Goal: Task Accomplishment & Management: Use online tool/utility

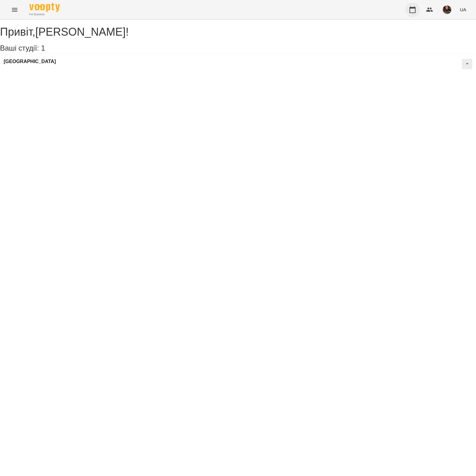
click at [412, 10] on icon "button" at bounding box center [412, 9] width 7 height 7
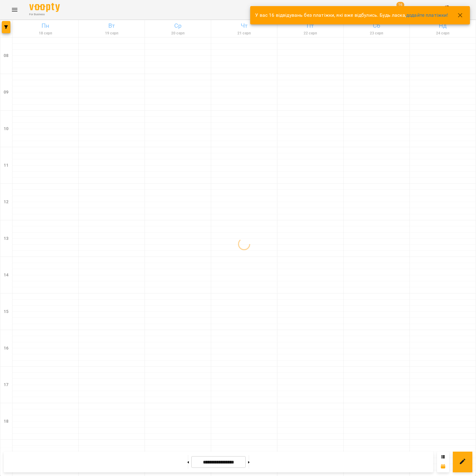
click at [461, 16] on icon "button" at bounding box center [459, 15] width 7 height 7
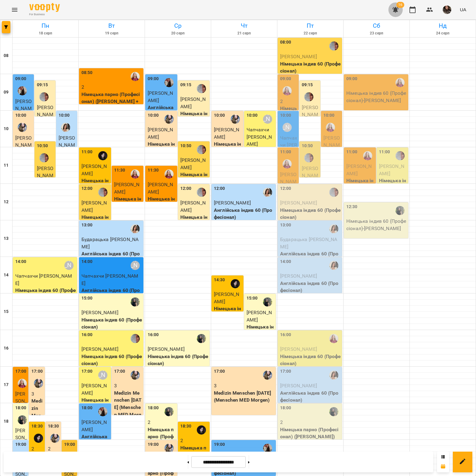
click at [396, 7] on icon "button" at bounding box center [394, 9] width 7 height 7
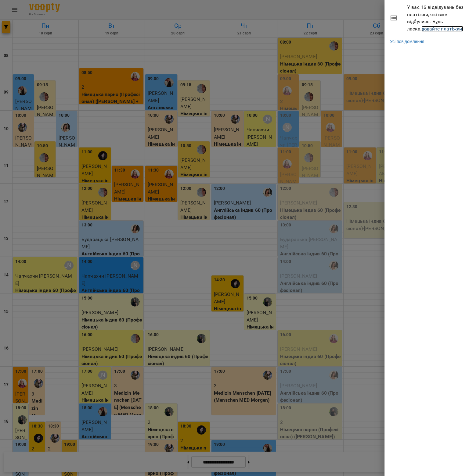
click at [421, 30] on link "додайте платіжки!" at bounding box center [442, 29] width 42 height 6
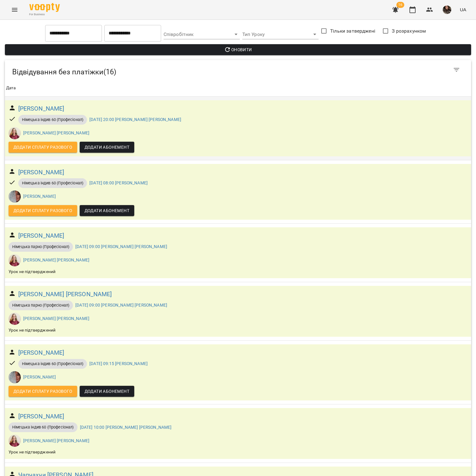
click at [51, 146] on span "Додати сплату разового" at bounding box center [42, 147] width 59 height 7
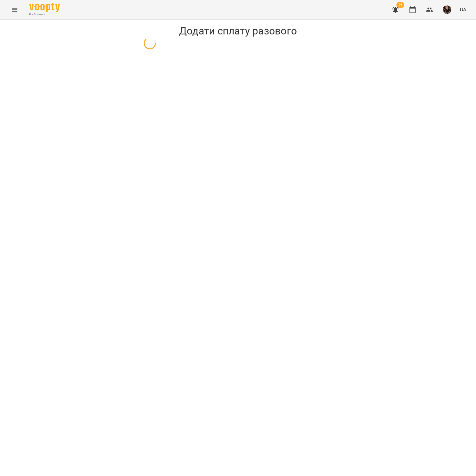
select select "**********"
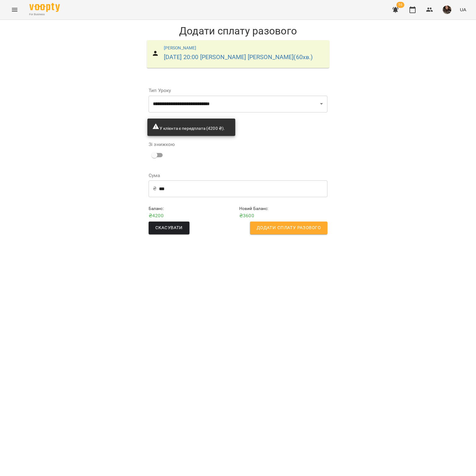
click at [300, 232] on span "Додати сплату разового" at bounding box center [288, 228] width 64 height 8
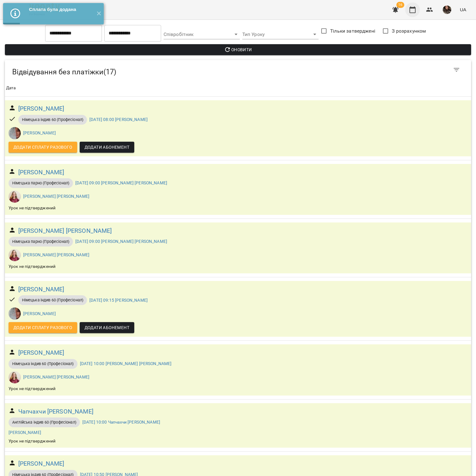
click at [414, 10] on icon "button" at bounding box center [412, 9] width 7 height 7
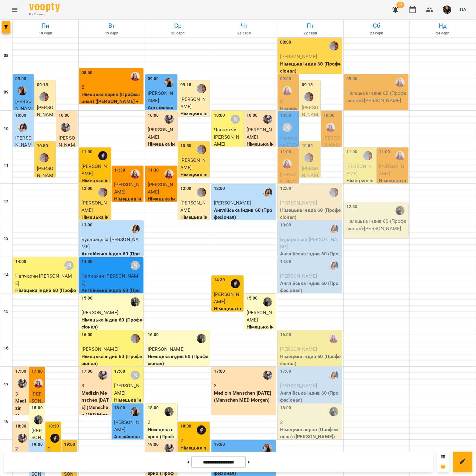
click at [294, 173] on span "[PERSON_NAME]" at bounding box center [288, 182] width 16 height 20
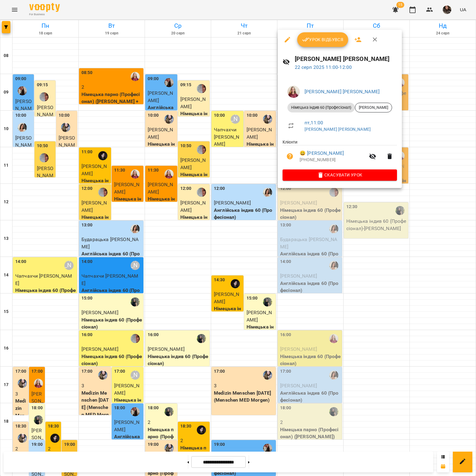
click at [4, 32] on div at bounding box center [238, 238] width 476 height 476
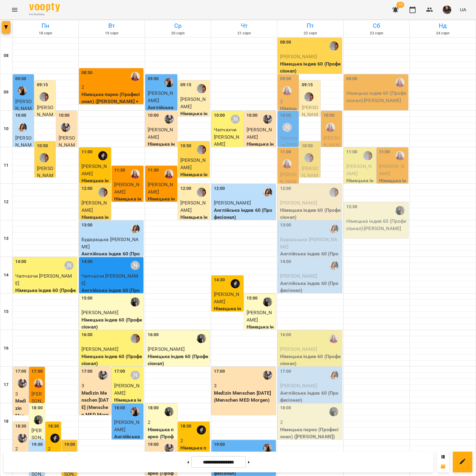
click at [7, 30] on button "button" at bounding box center [6, 27] width 9 height 12
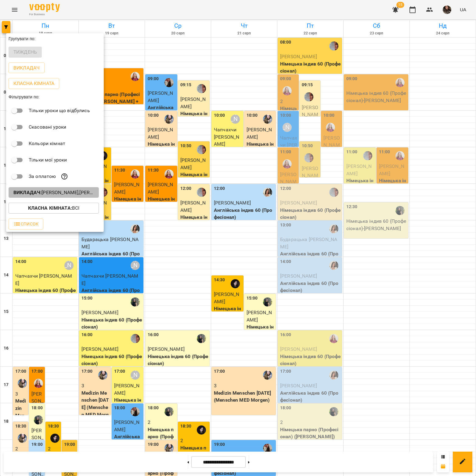
click at [53, 198] on button "Викладач : Голуб Наталія Олександрівна,Грабівська Тетяна,Гута Оксана Анатоліївн…" at bounding box center [54, 192] width 90 height 11
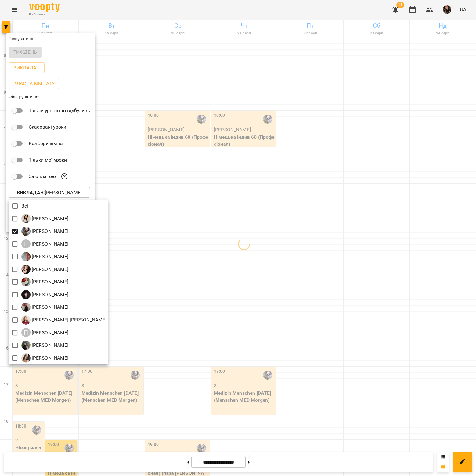
click at [187, 267] on div at bounding box center [238, 238] width 476 height 476
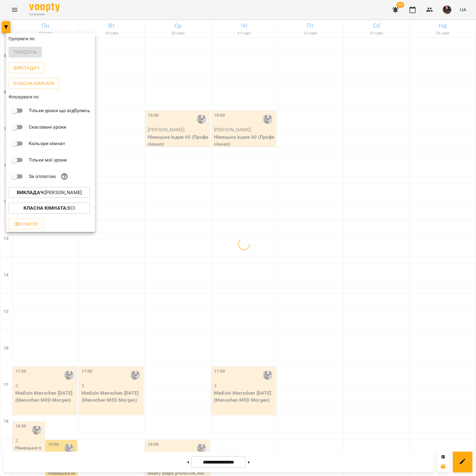
click at [173, 358] on div at bounding box center [238, 238] width 476 height 476
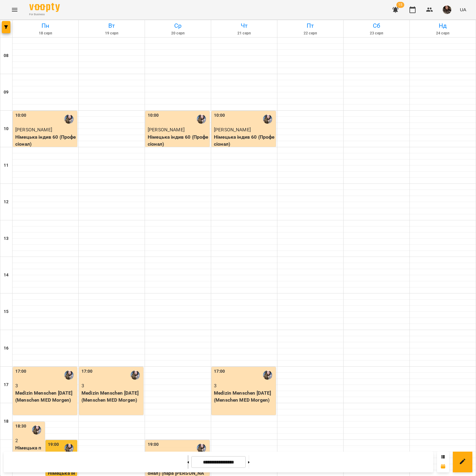
click at [187, 463] on button at bounding box center [188, 461] width 2 height 13
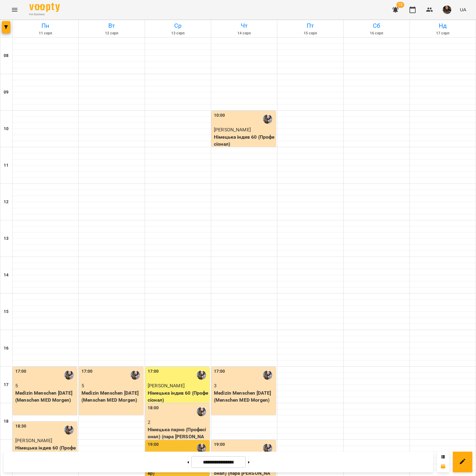
scroll to position [101, 0]
click at [249, 462] on icon at bounding box center [249, 462] width 2 height 2
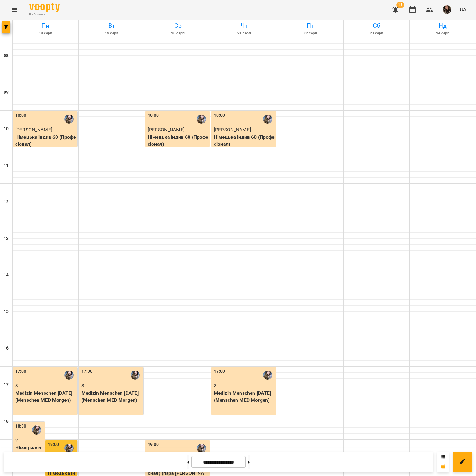
scroll to position [0, 0]
click at [3, 25] on button "button" at bounding box center [6, 27] width 9 height 12
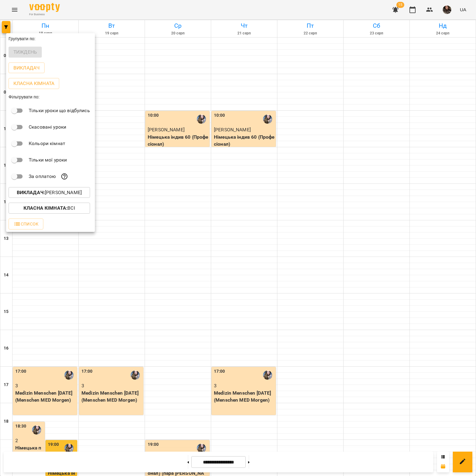
click at [65, 193] on p "Викладач : Голуб Наталія Олександрівна" at bounding box center [49, 192] width 65 height 7
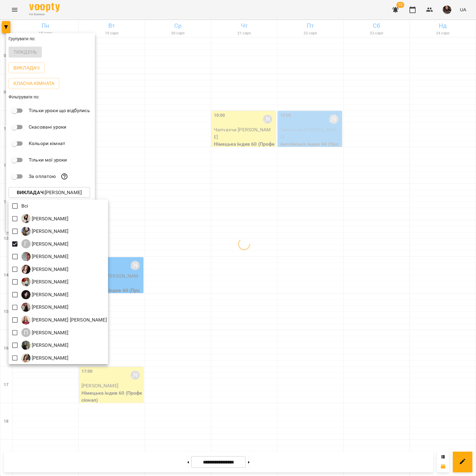
click at [186, 261] on div at bounding box center [238, 238] width 476 height 476
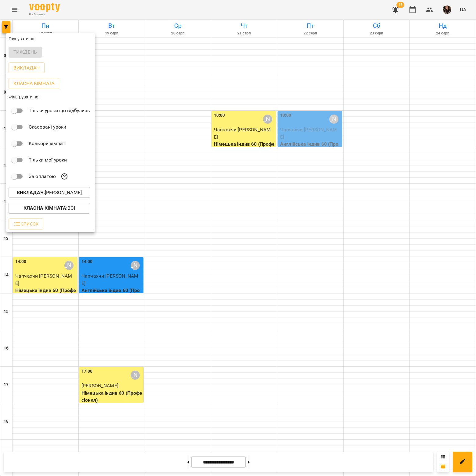
click at [189, 229] on div at bounding box center [238, 238] width 476 height 476
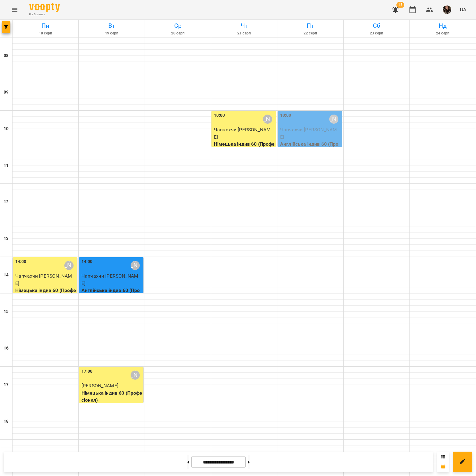
click at [185, 459] on div at bounding box center [188, 461] width 6 height 13
click at [187, 460] on button at bounding box center [188, 461] width 2 height 13
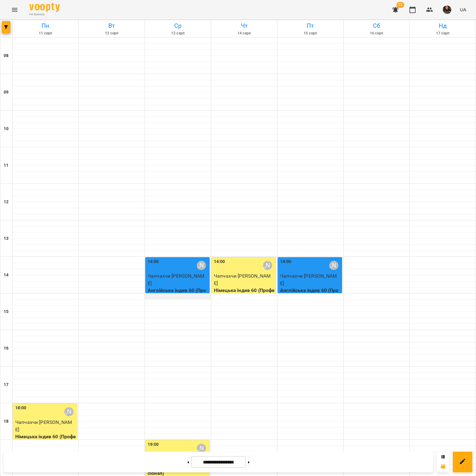
scroll to position [101, 0]
click at [249, 464] on button at bounding box center [249, 461] width 2 height 13
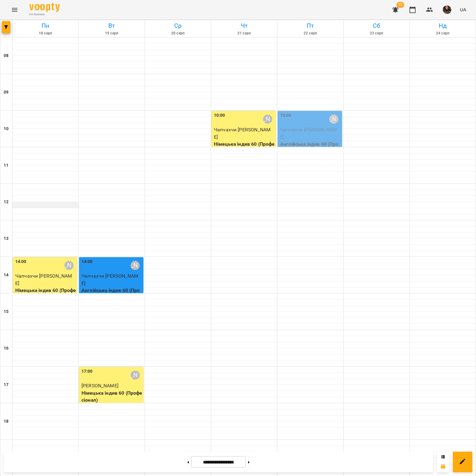
scroll to position [0, 0]
click at [9, 29] on span "button" at bounding box center [6, 27] width 9 height 4
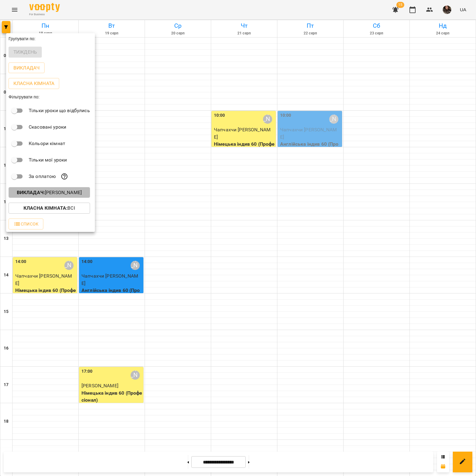
click at [33, 193] on b "Викладач :" at bounding box center [31, 193] width 28 height 6
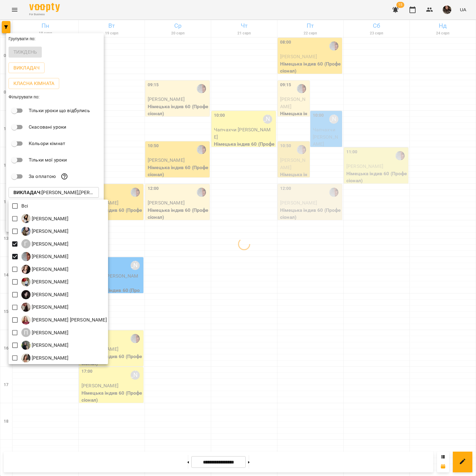
click at [134, 245] on div at bounding box center [238, 238] width 476 height 476
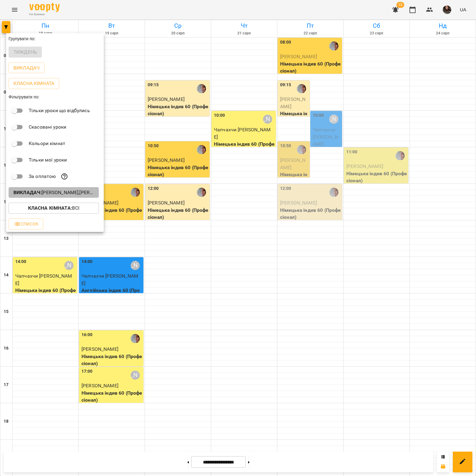
click at [31, 193] on b "Викладач :" at bounding box center [27, 193] width 28 height 6
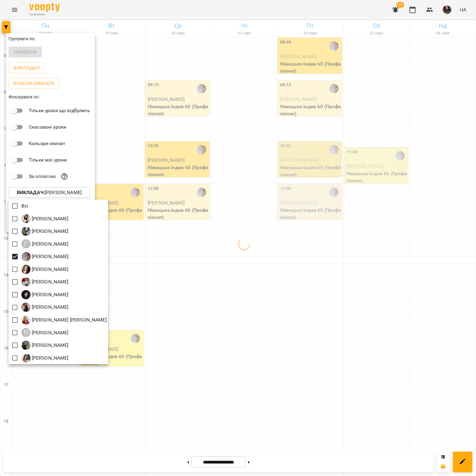
click at [197, 262] on div at bounding box center [238, 238] width 476 height 476
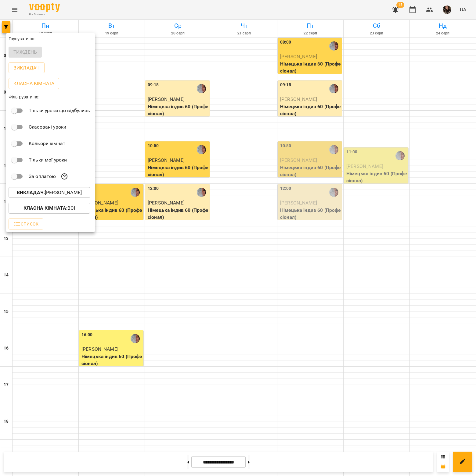
click at [197, 262] on div at bounding box center [238, 238] width 476 height 476
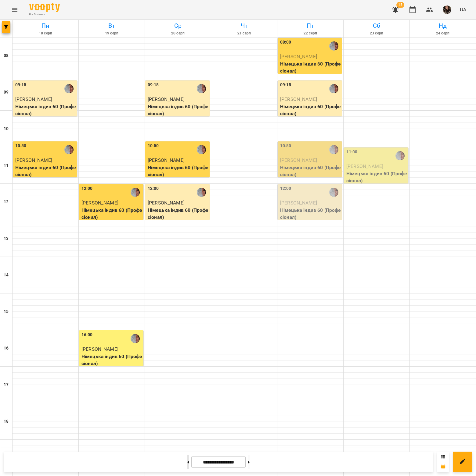
click at [187, 462] on button at bounding box center [188, 461] width 2 height 13
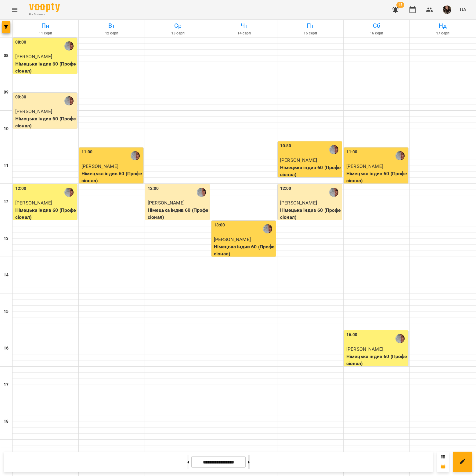
click at [249, 461] on icon at bounding box center [249, 462] width 2 height 2
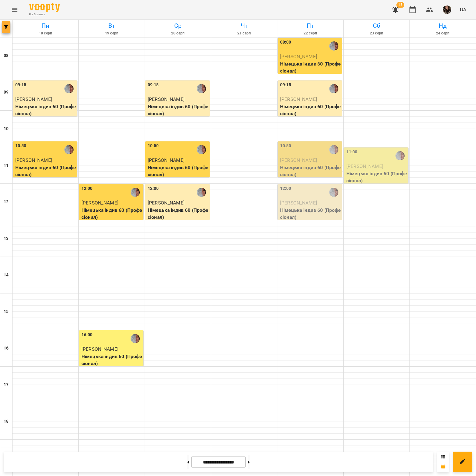
click at [9, 26] on span "button" at bounding box center [6, 27] width 9 height 4
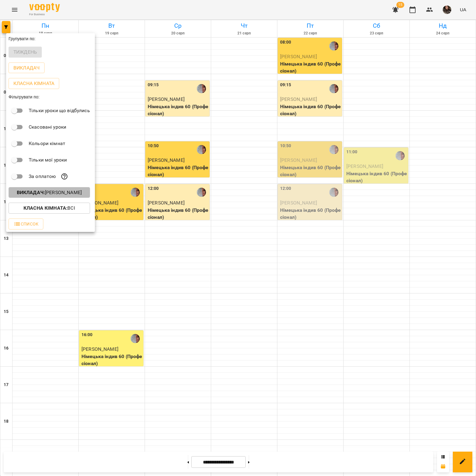
click at [51, 195] on p "Викладач : Гута Оксана Анатоліївна" at bounding box center [49, 192] width 65 height 7
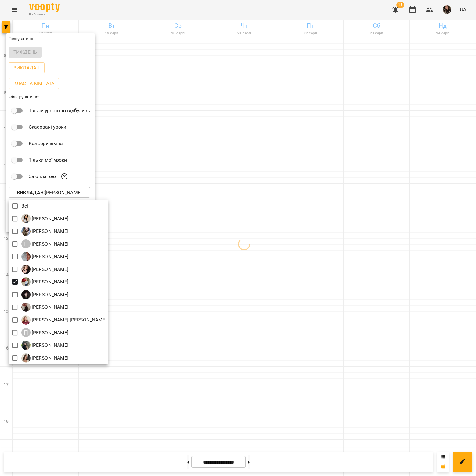
click at [191, 284] on div at bounding box center [238, 238] width 476 height 476
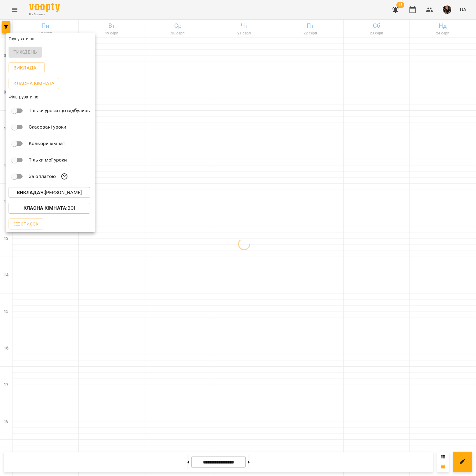
click at [195, 312] on div at bounding box center [238, 238] width 476 height 476
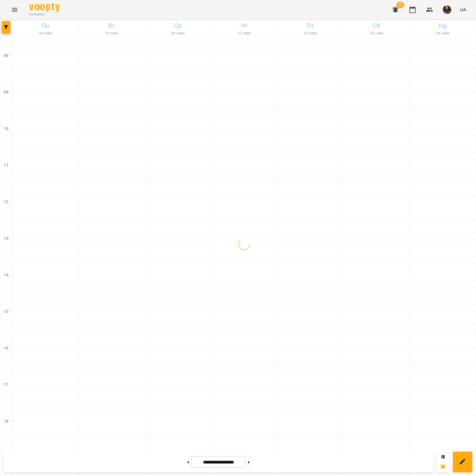
click at [11, 33] on div at bounding box center [6, 28] width 12 height 17
click at [5, 27] on icon "button" at bounding box center [6, 27] width 4 height 4
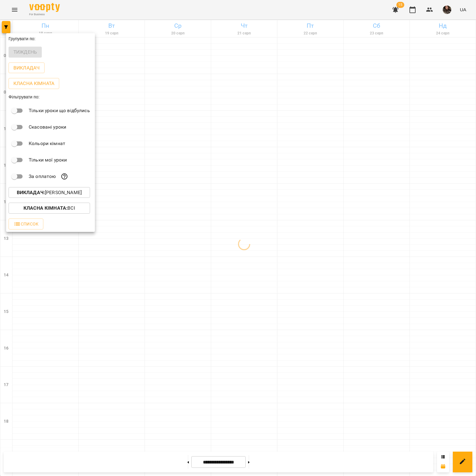
click at [41, 195] on b "Викладач :" at bounding box center [31, 193] width 28 height 6
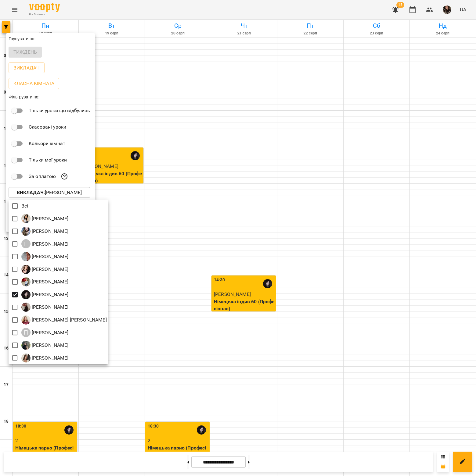
click at [228, 288] on div at bounding box center [238, 238] width 476 height 476
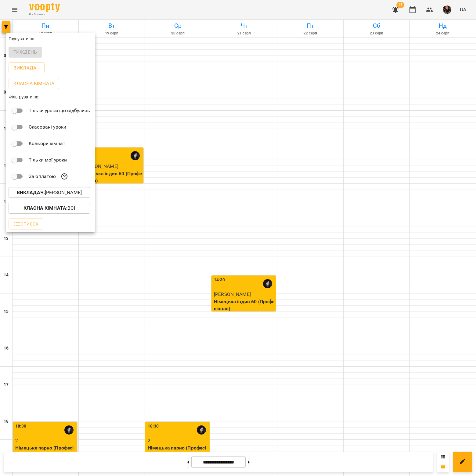
click at [170, 257] on div at bounding box center [238, 238] width 476 height 476
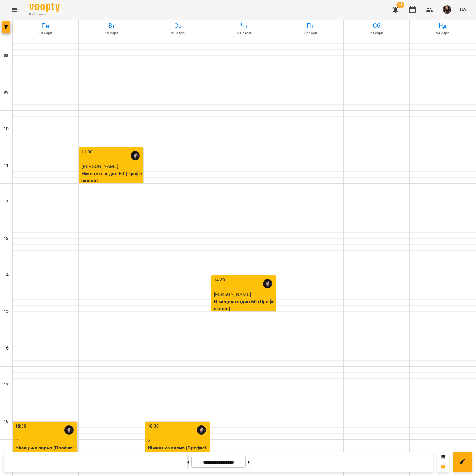
click at [187, 463] on icon at bounding box center [188, 462] width 2 height 2
click at [256, 470] on div "**********" at bounding box center [218, 462] width 429 height 21
click at [249, 465] on button at bounding box center [249, 461] width 2 height 13
click at [6, 28] on icon "button" at bounding box center [6, 27] width 4 height 4
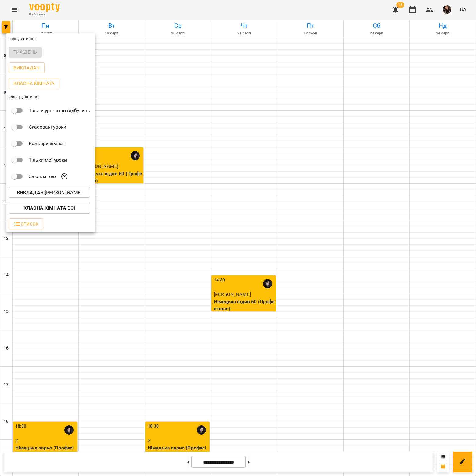
click at [50, 191] on p "Викладач : Луцюк Александра Андріївна" at bounding box center [49, 192] width 65 height 7
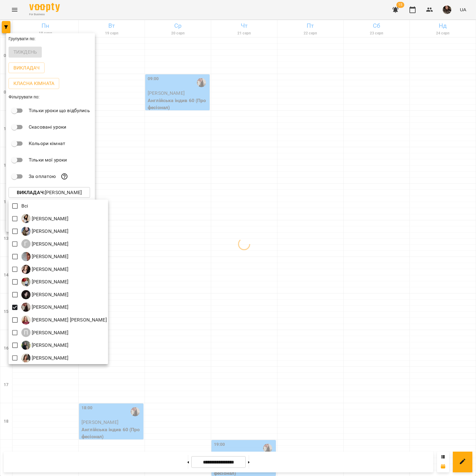
click at [183, 279] on div at bounding box center [238, 238] width 476 height 476
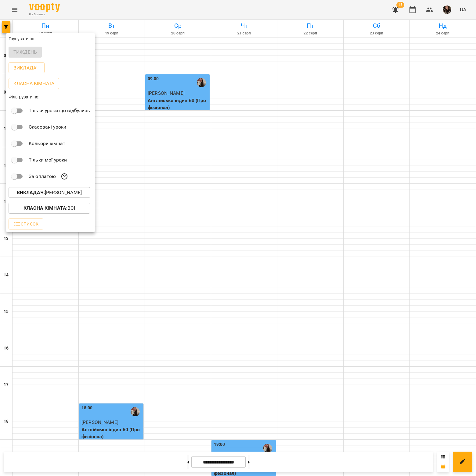
click at [169, 393] on div at bounding box center [238, 238] width 476 height 476
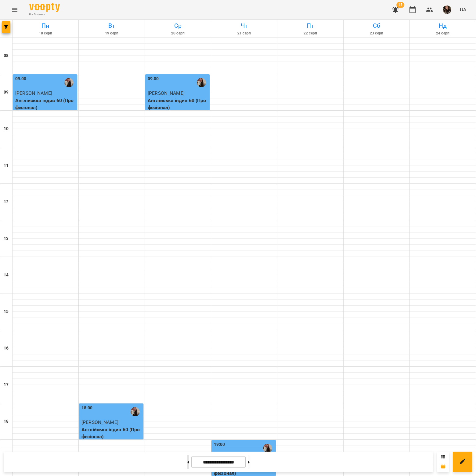
click at [187, 461] on button at bounding box center [188, 461] width 2 height 13
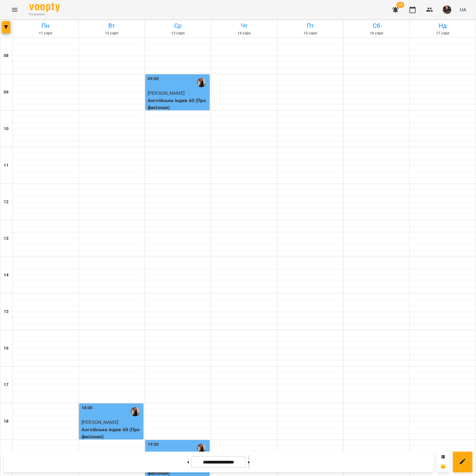
click at [249, 460] on button at bounding box center [249, 461] width 2 height 13
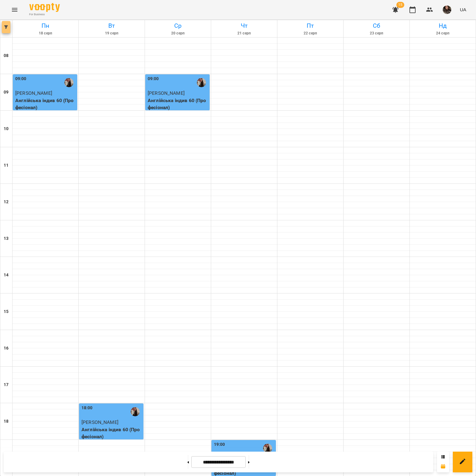
click at [6, 30] on button "button" at bounding box center [6, 27] width 9 height 12
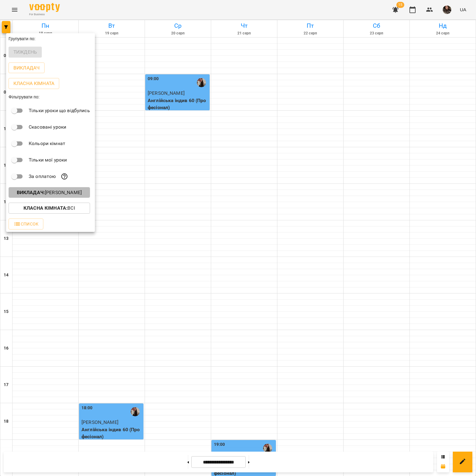
click at [58, 196] on p "Викладач : Маринич Марія В'ячеславівна" at bounding box center [49, 192] width 65 height 7
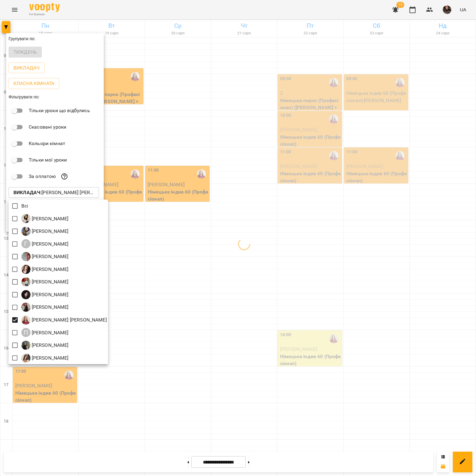
click at [223, 295] on div at bounding box center [238, 238] width 476 height 476
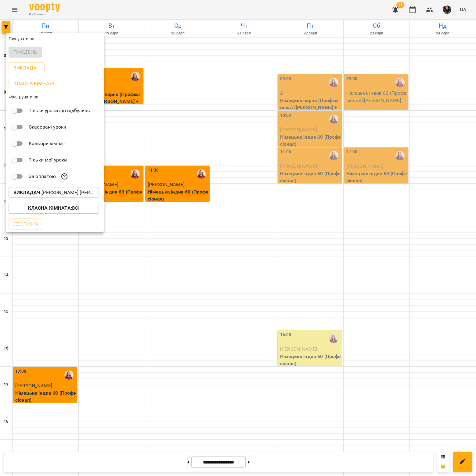
click at [191, 286] on div at bounding box center [238, 238] width 476 height 476
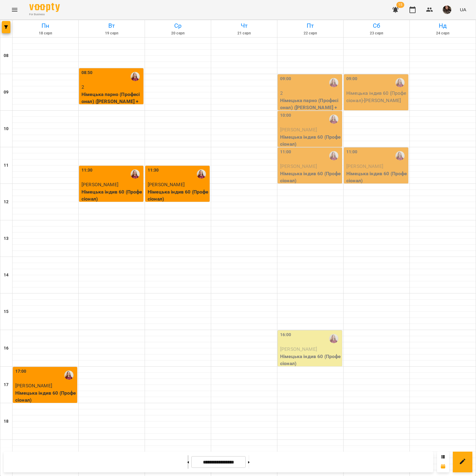
click at [187, 466] on button at bounding box center [188, 461] width 2 height 13
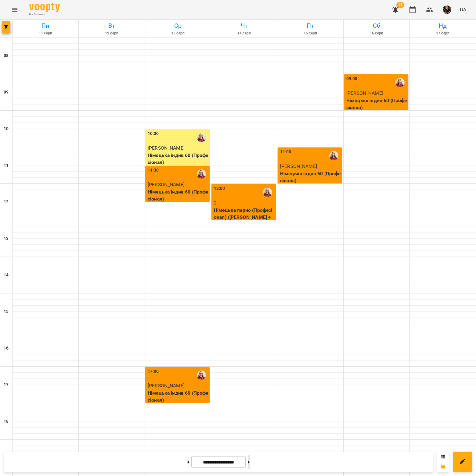
click at [249, 460] on button at bounding box center [249, 461] width 2 height 13
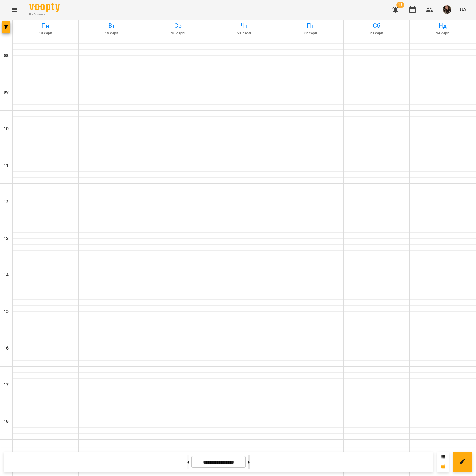
click at [249, 460] on button at bounding box center [249, 461] width 2 height 13
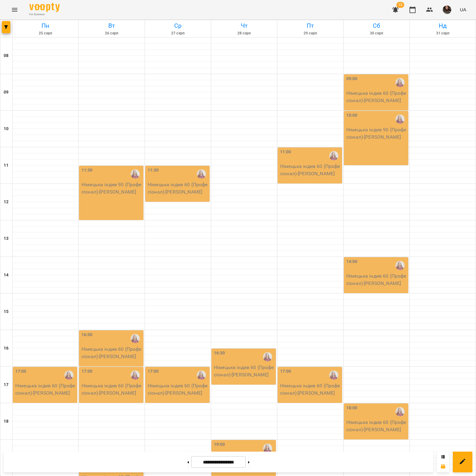
click at [185, 463] on div at bounding box center [188, 461] width 6 height 13
click at [187, 465] on button at bounding box center [188, 461] width 2 height 13
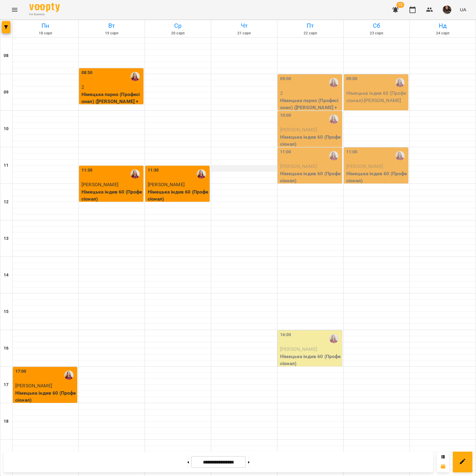
scroll to position [0, 0]
click at [7, 27] on icon "button" at bounding box center [6, 27] width 4 height 4
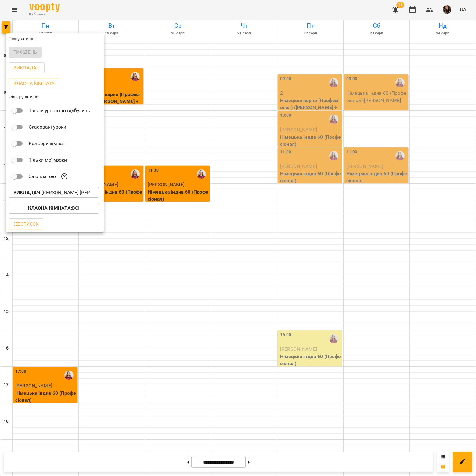
click at [73, 194] on p "Викладач : Мокієвець Альона Вікторівна" at bounding box center [53, 192] width 80 height 7
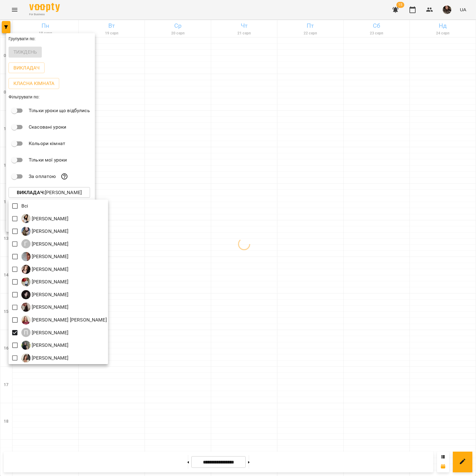
click at [177, 352] on div at bounding box center [238, 238] width 476 height 476
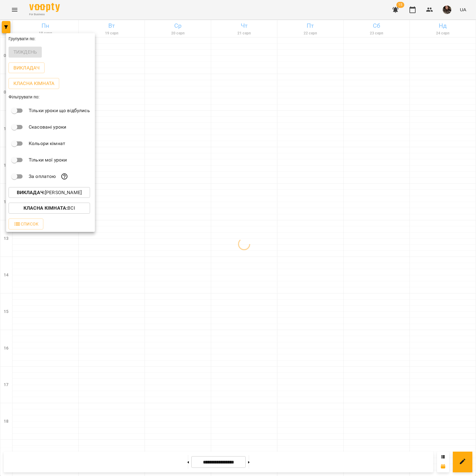
click at [48, 191] on p "Викладач : Подушкіна Марʼяна Ігорівна" at bounding box center [49, 192] width 65 height 7
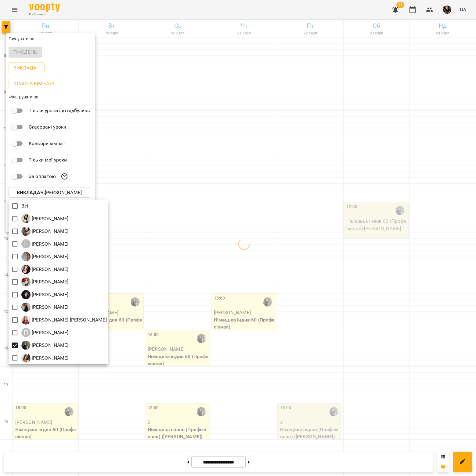
click at [170, 360] on div at bounding box center [238, 238] width 476 height 476
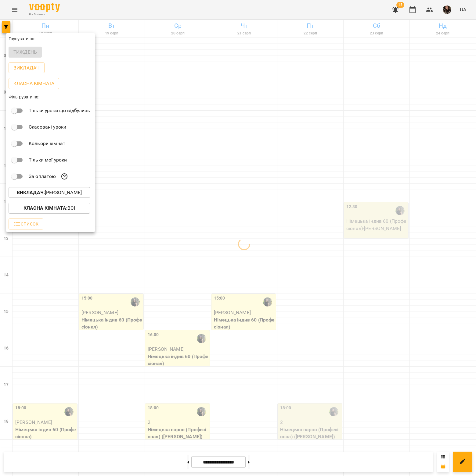
click at [152, 397] on div at bounding box center [238, 238] width 476 height 476
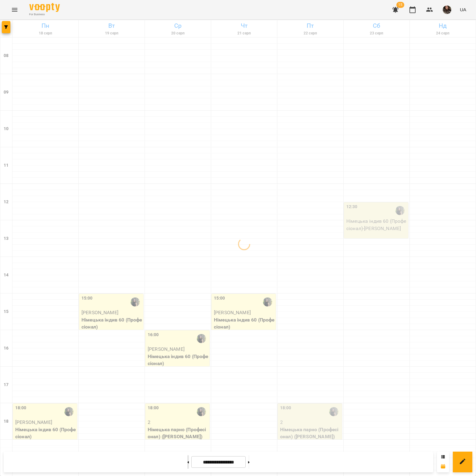
click at [187, 461] on icon at bounding box center [188, 462] width 2 height 2
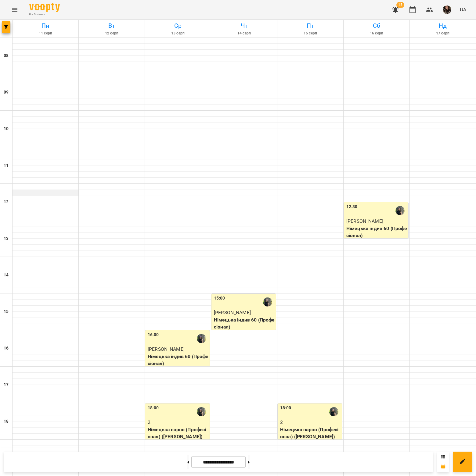
scroll to position [101, 0]
click at [249, 462] on icon at bounding box center [249, 462] width 2 height 2
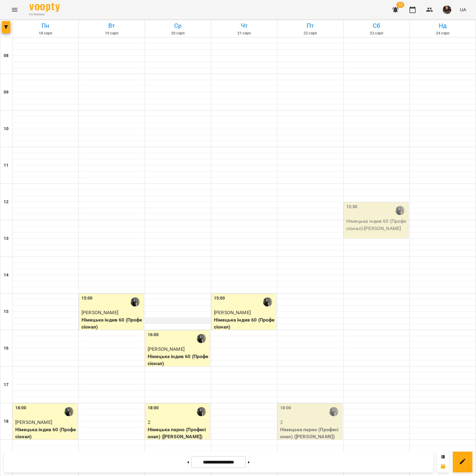
scroll to position [0, 0]
click at [6, 30] on button "button" at bounding box center [6, 27] width 9 height 12
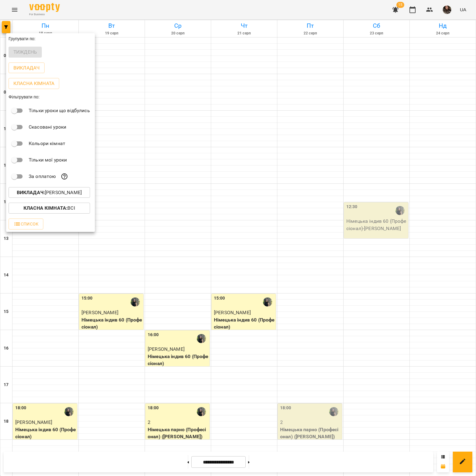
click at [47, 190] on button "Викладач : Поліщук Анастасія Сергіївна" at bounding box center [49, 192] width 81 height 11
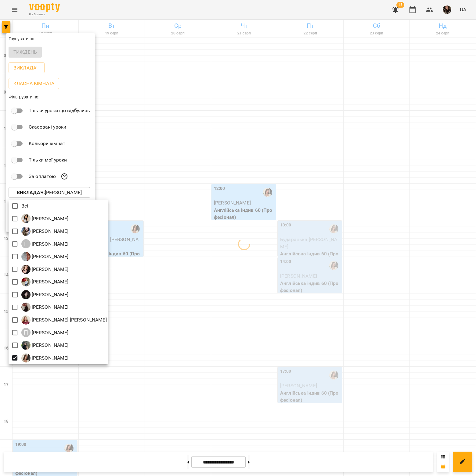
click at [213, 333] on div at bounding box center [238, 238] width 476 height 476
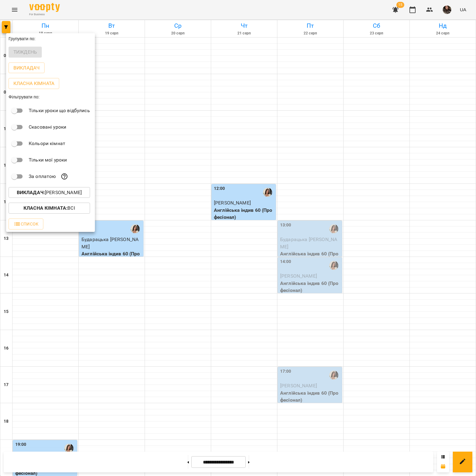
click at [184, 364] on div at bounding box center [238, 238] width 476 height 476
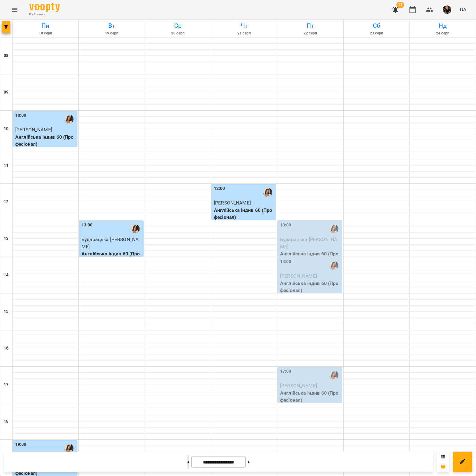
click at [187, 461] on button at bounding box center [188, 461] width 2 height 13
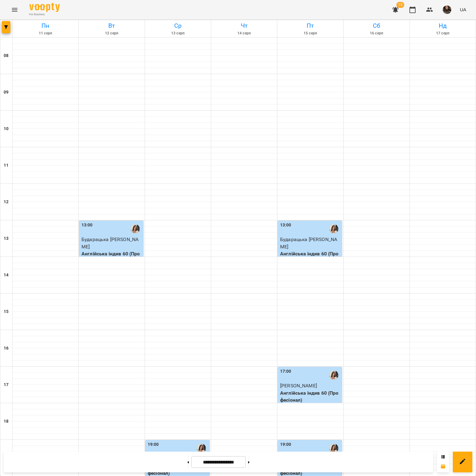
scroll to position [101, 0]
click at [249, 460] on button at bounding box center [249, 461] width 2 height 13
type input "**********"
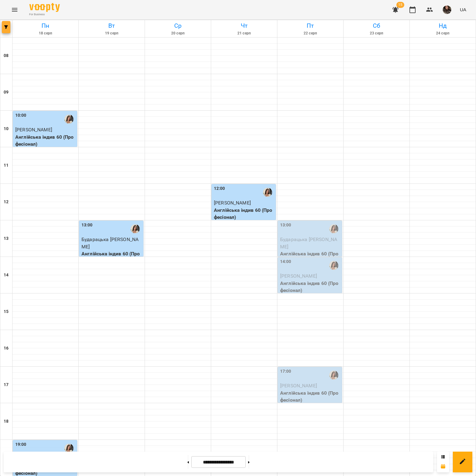
click at [2, 28] on span "button" at bounding box center [6, 27] width 9 height 4
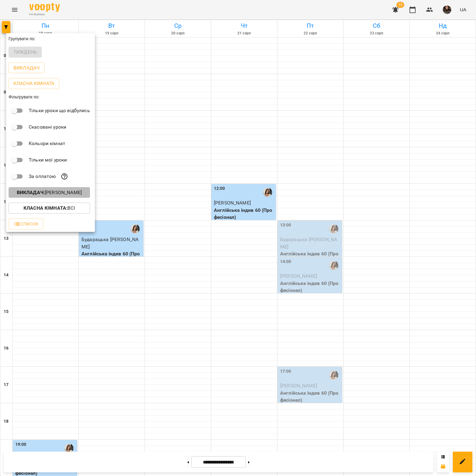
click at [59, 196] on p "Викладач : Пустовіт Анастасія Володимирівна" at bounding box center [49, 192] width 65 height 7
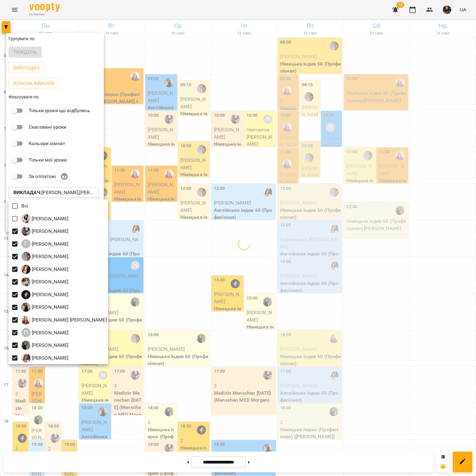
click at [291, 308] on div at bounding box center [238, 238] width 476 height 476
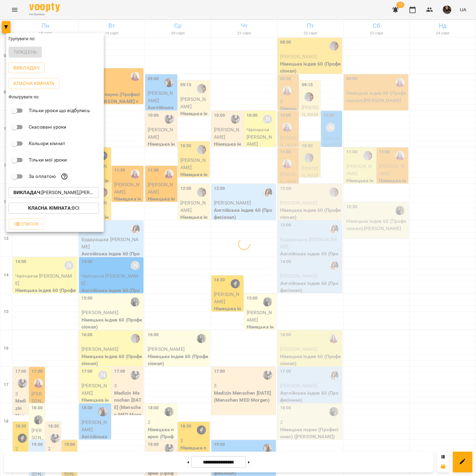
click at [384, 299] on div at bounding box center [238, 238] width 476 height 476
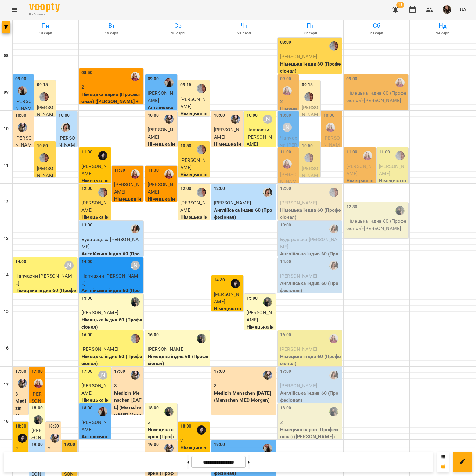
scroll to position [0, 0]
click at [193, 438] on p "2" at bounding box center [194, 440] width 28 height 7
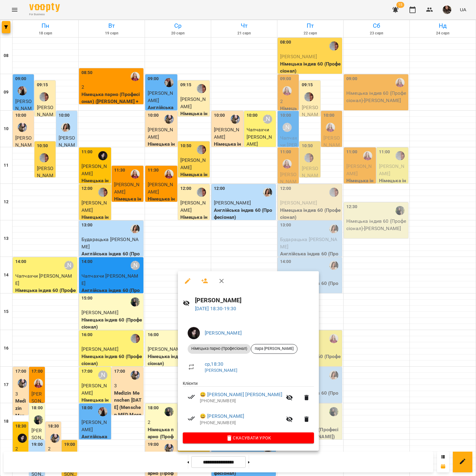
click at [142, 423] on div at bounding box center [238, 238] width 476 height 476
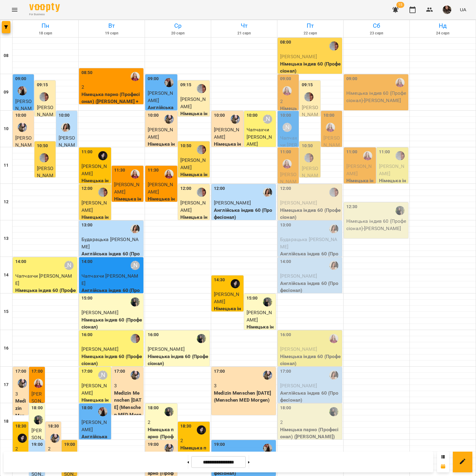
scroll to position [101, 0]
click at [162, 463] on p "Німецька парно (Професіонал) (пара [PERSON_NAME])" at bounding box center [162, 481] width 28 height 36
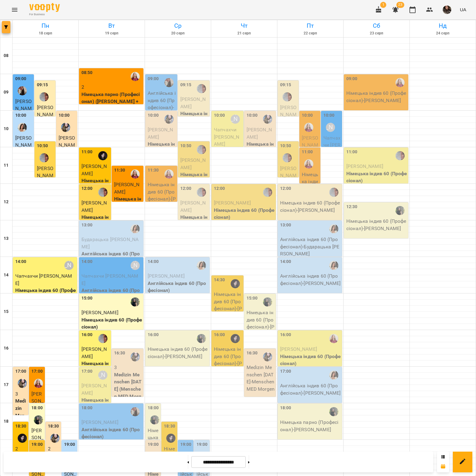
click at [4, 29] on button "button" at bounding box center [6, 27] width 9 height 12
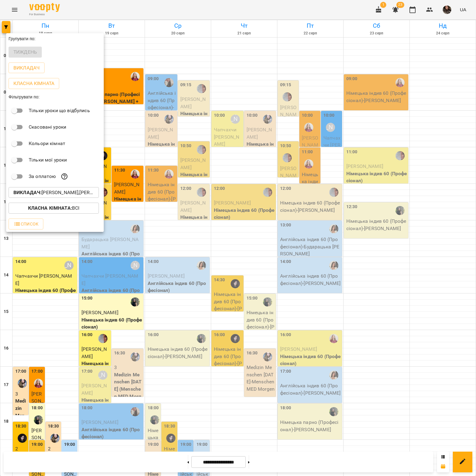
click at [14, 12] on div at bounding box center [238, 238] width 476 height 476
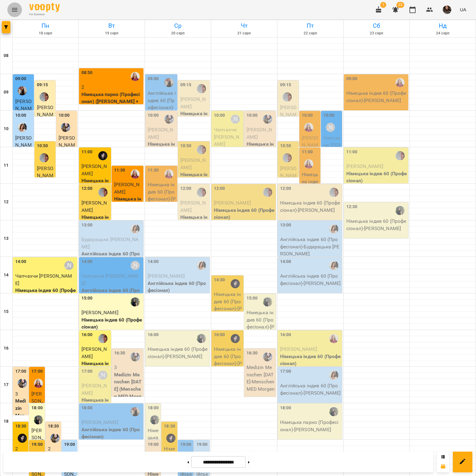
click at [16, 9] on icon "Menu" at bounding box center [14, 10] width 5 height 4
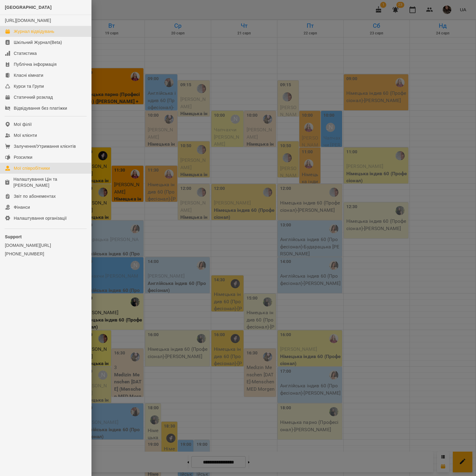
click at [29, 170] on link "Мої співробітники" at bounding box center [45, 168] width 91 height 11
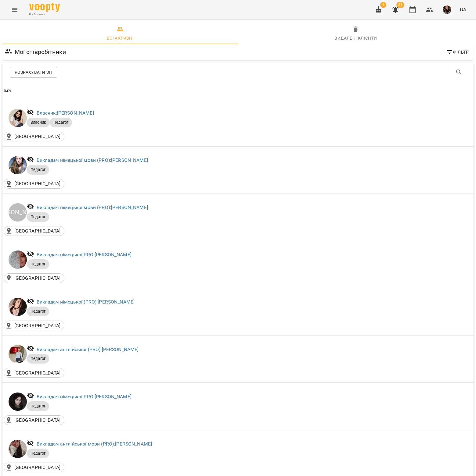
click at [41, 73] on span "Розрахувати ЗП" at bounding box center [33, 72] width 37 height 7
